Goal: Navigation & Orientation: Find specific page/section

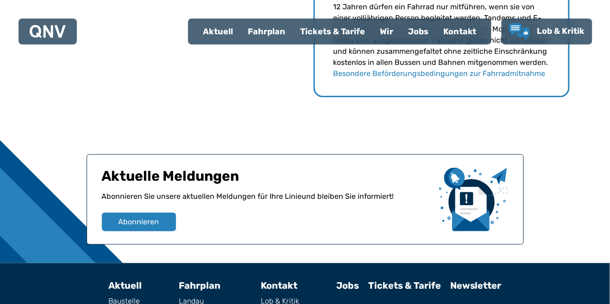
scroll to position [1092, 0]
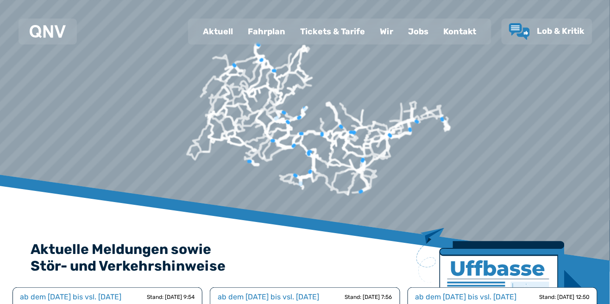
click at [272, 36] on div "Fahrplan" at bounding box center [266, 31] width 52 height 24
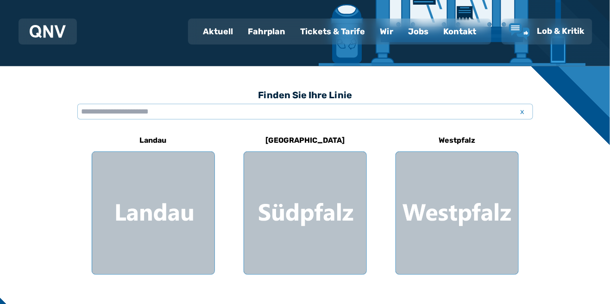
scroll to position [201, 0]
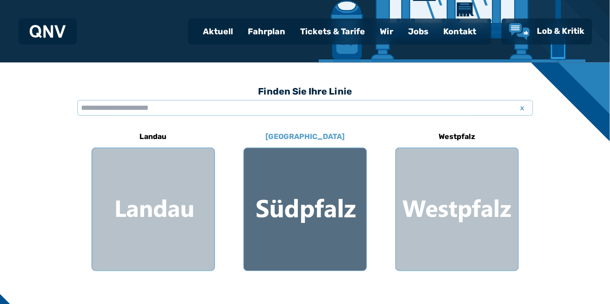
click at [328, 207] on div at bounding box center [305, 209] width 122 height 122
